Goal: Book appointment/travel/reservation

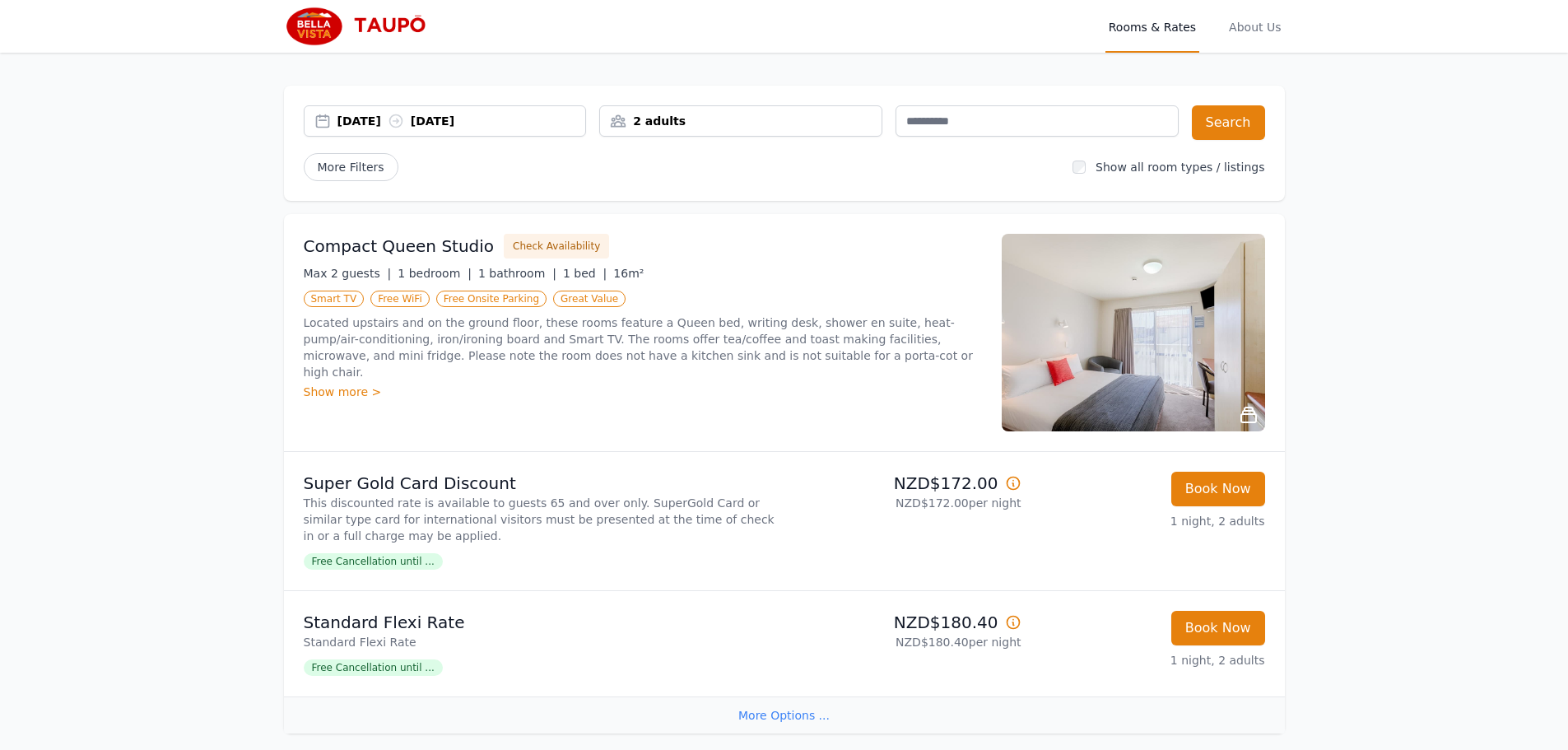
click at [676, 124] on div "2 adults" at bounding box center [741, 120] width 281 height 17
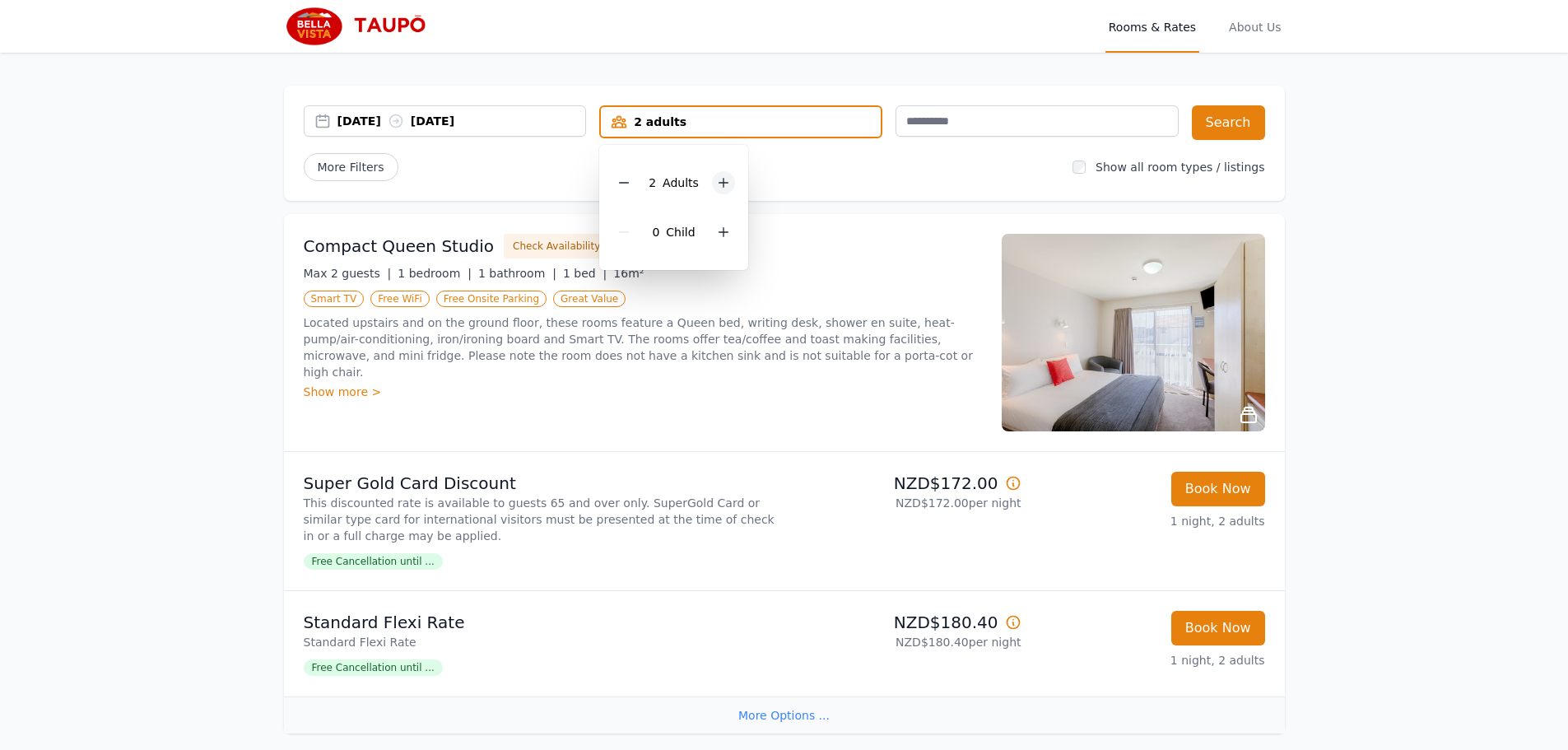
click at [726, 177] on icon at bounding box center [723, 183] width 13 height 13
click at [1221, 124] on button "Search" at bounding box center [1228, 122] width 73 height 34
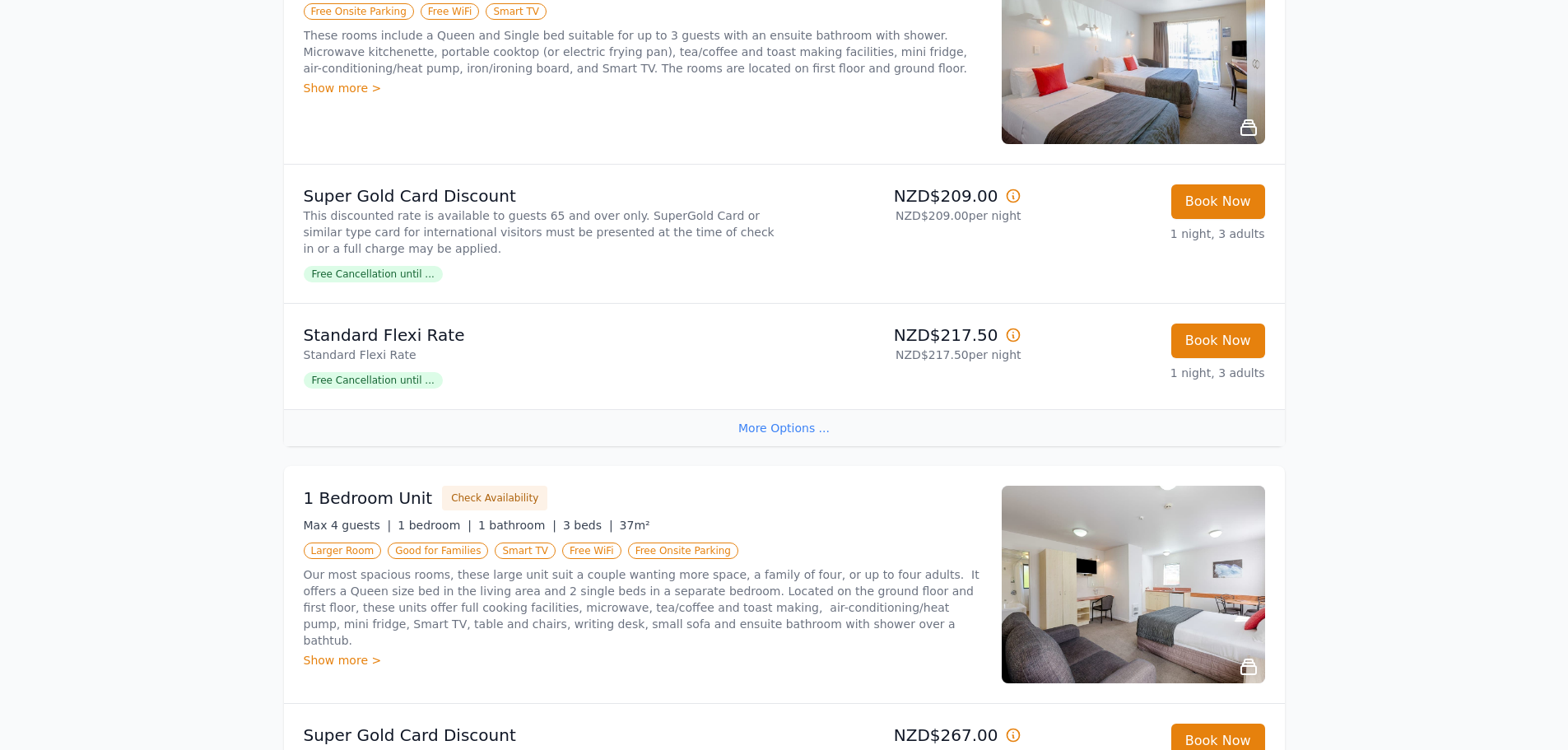
scroll to position [247, 0]
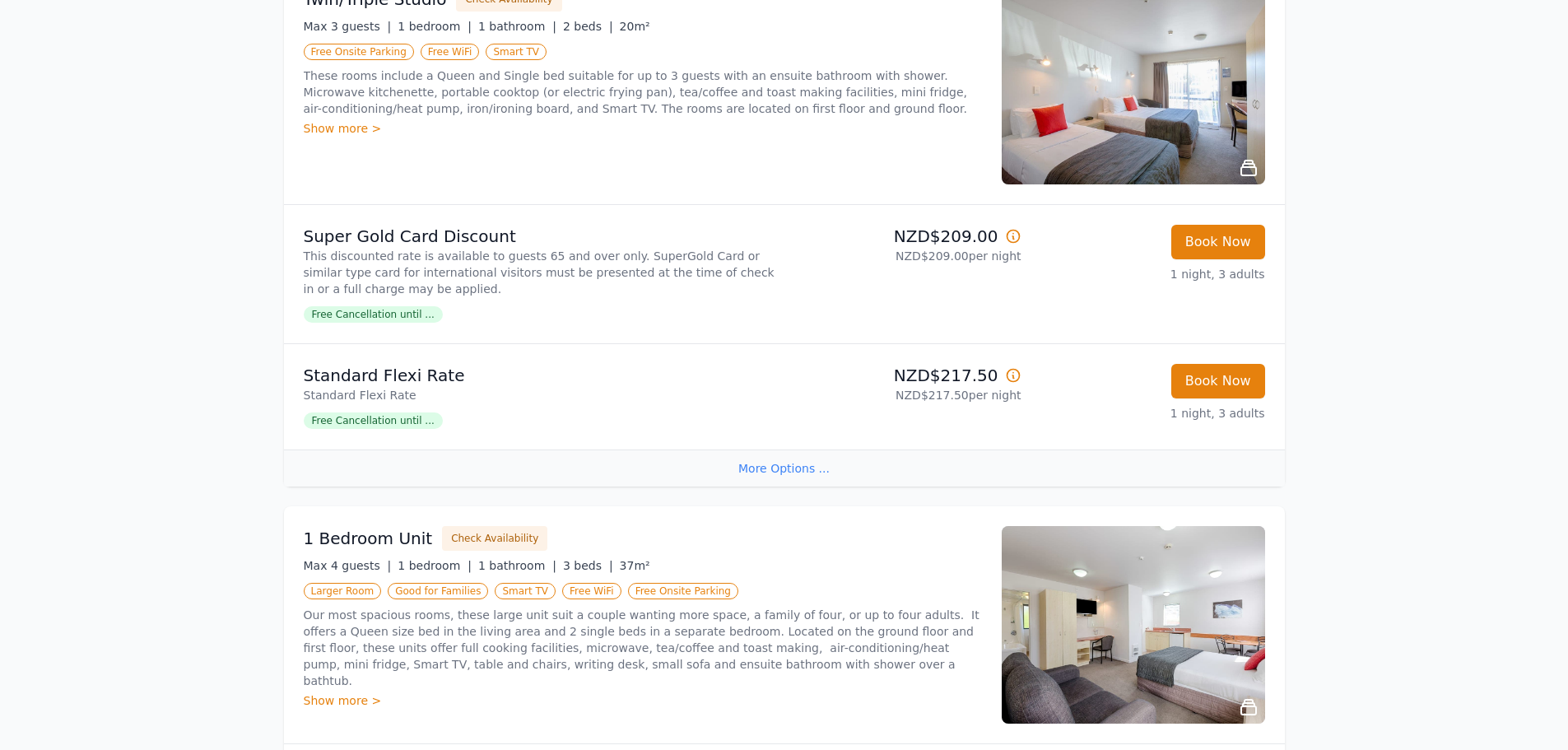
click at [387, 379] on p "Standard Flexi Rate" at bounding box center [541, 375] width 474 height 23
click at [382, 418] on span "Free Cancellation until ..." at bounding box center [373, 420] width 139 height 17
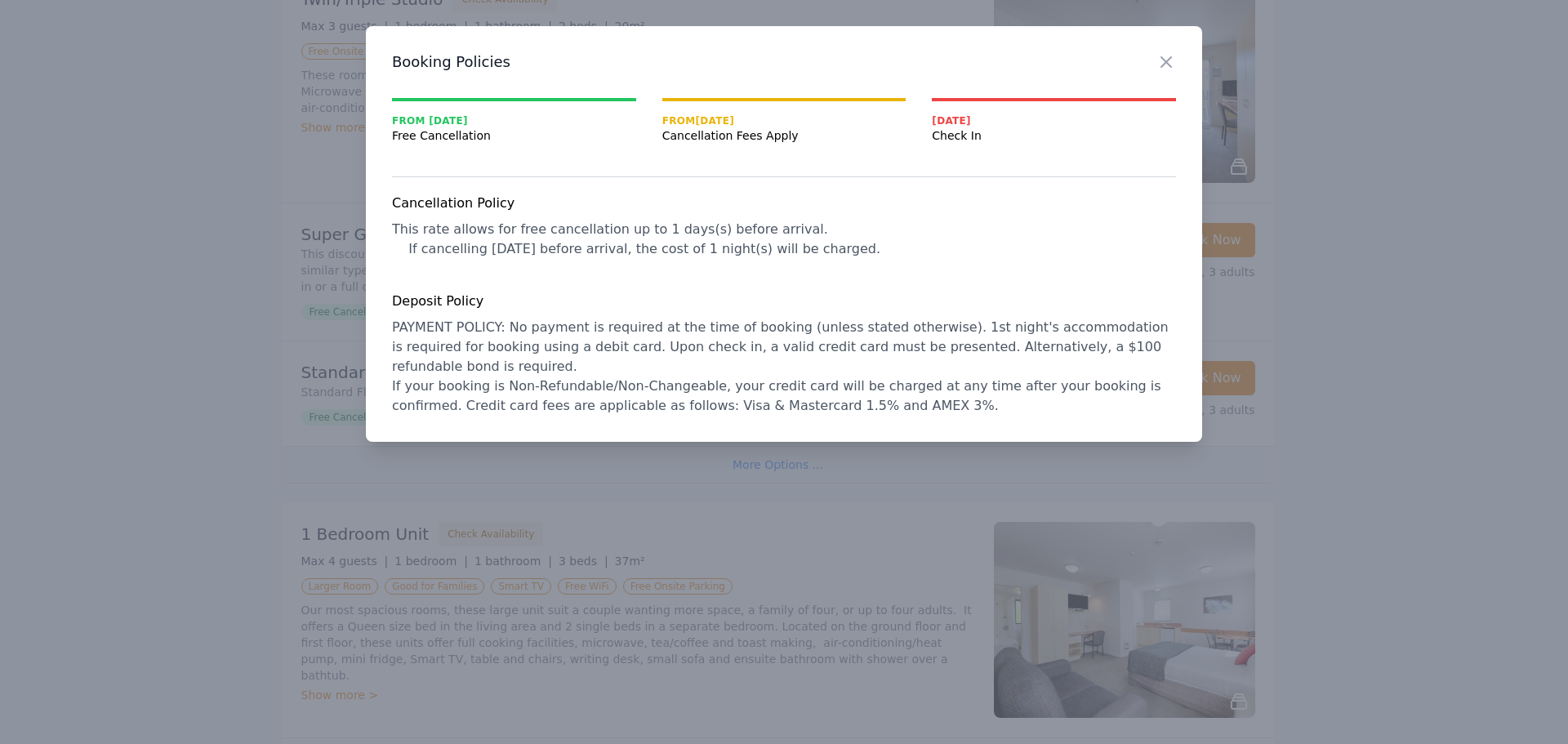
click at [227, 167] on div at bounding box center [784, 372] width 1568 height 744
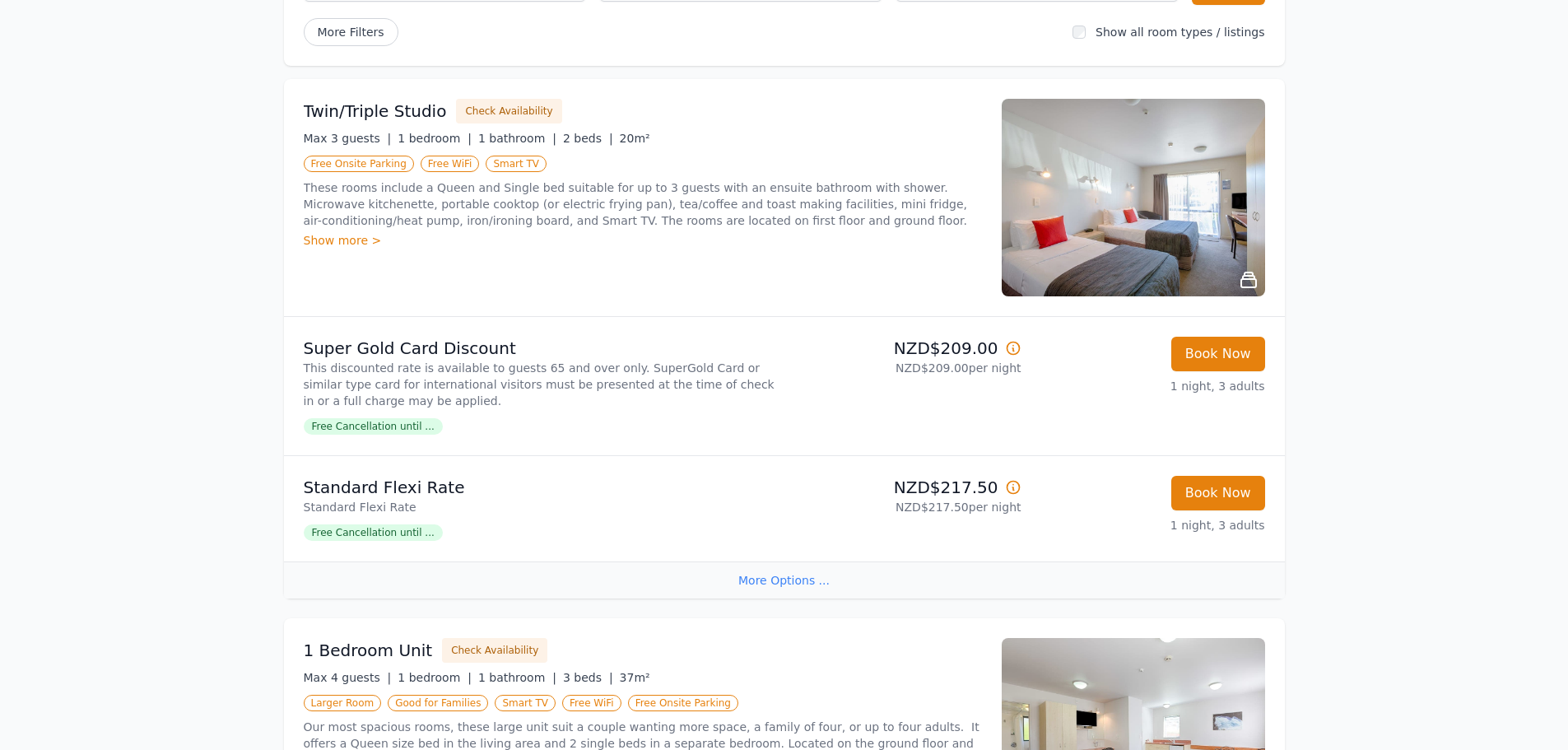
scroll to position [0, 0]
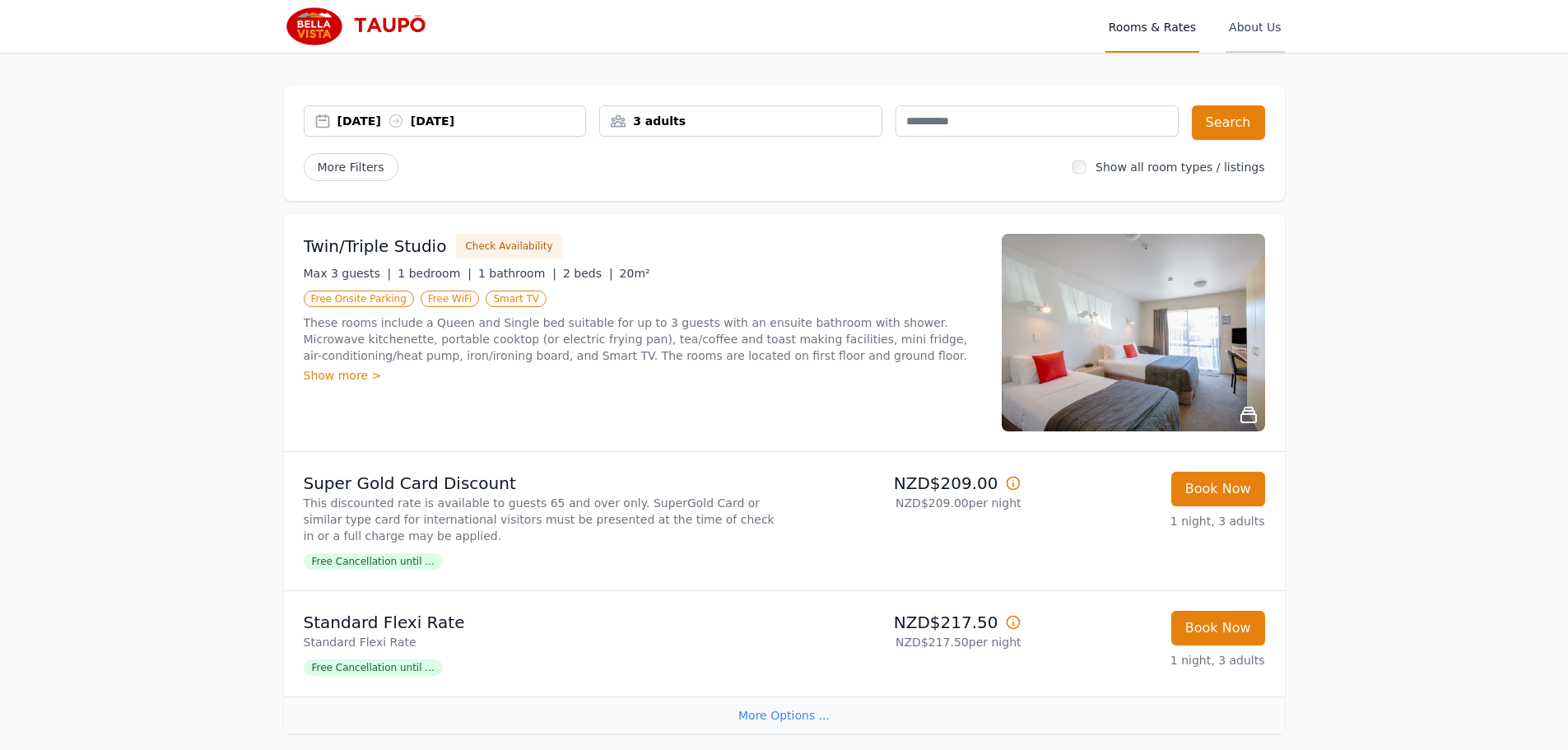
click at [1259, 31] on span "About Us" at bounding box center [1254, 26] width 59 height 53
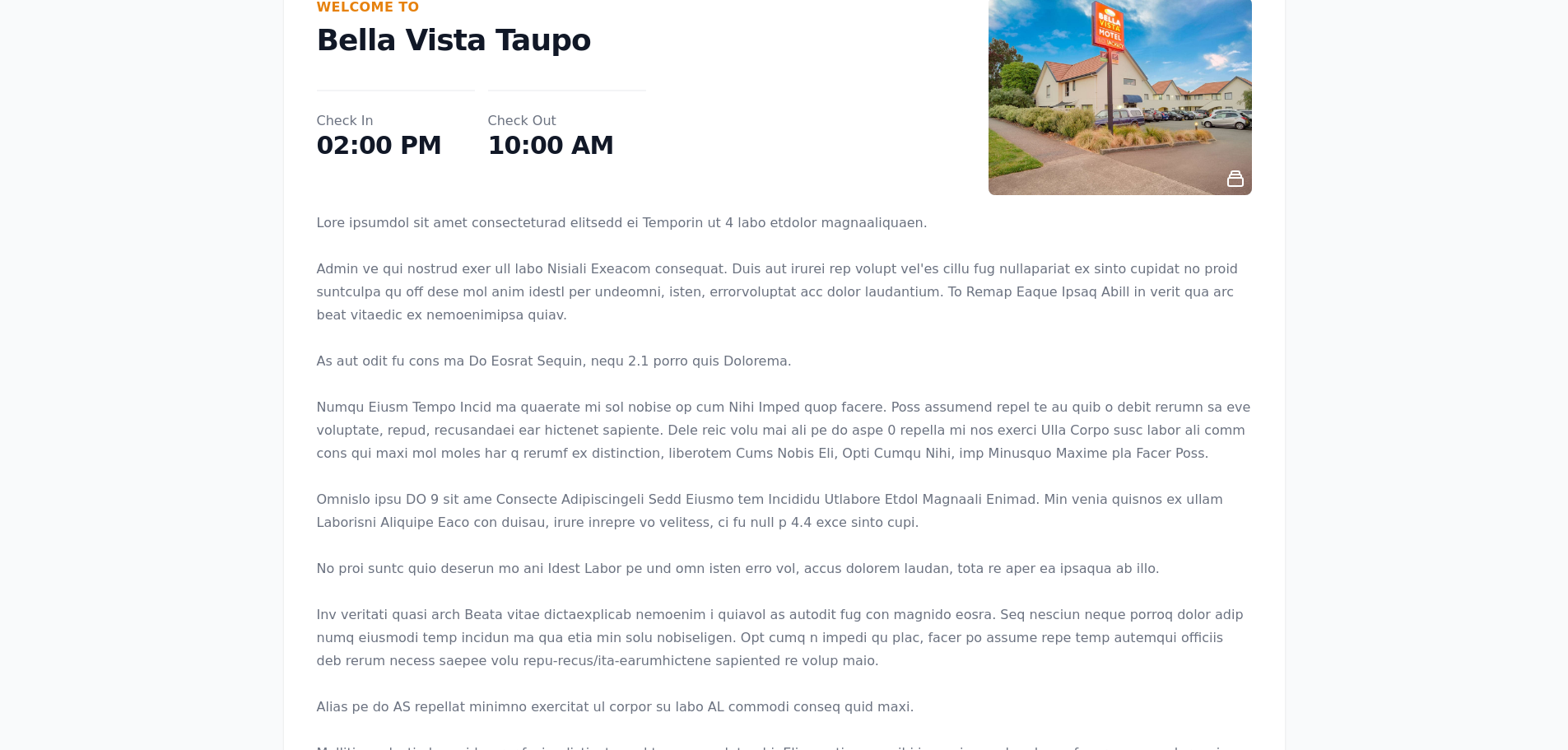
scroll to position [329, 0]
